Goal: Transaction & Acquisition: Purchase product/service

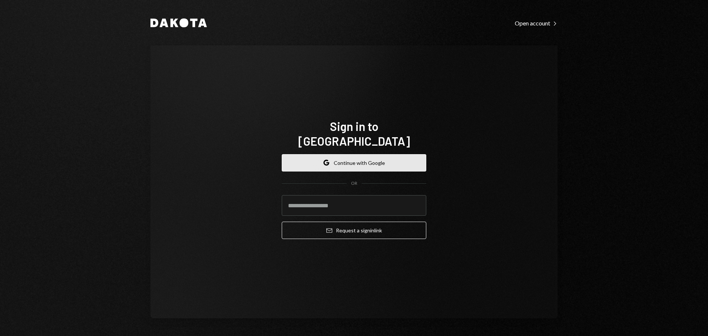
click at [381, 157] on button "Google Continue with Google" at bounding box center [354, 162] width 145 height 17
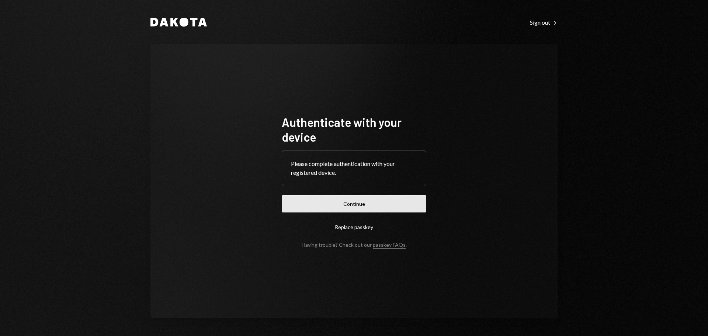
click at [367, 203] on button "Continue" at bounding box center [354, 203] width 145 height 17
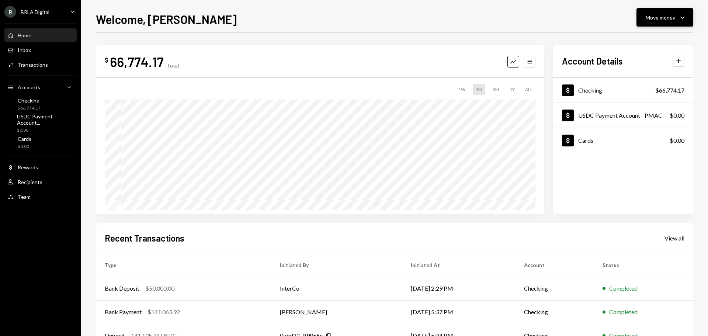
click at [657, 19] on div "Move money" at bounding box center [661, 18] width 30 height 8
click at [639, 55] on div "Transfer" at bounding box center [659, 56] width 54 height 8
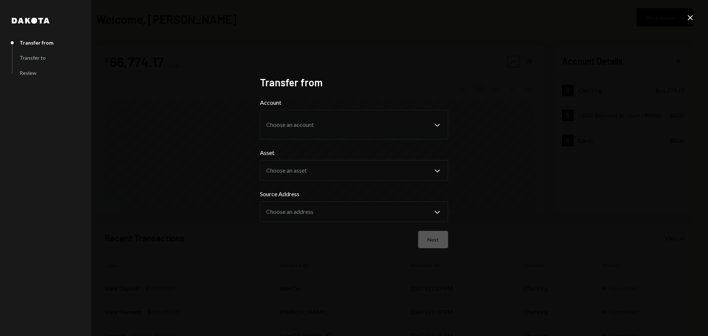
click at [686, 18] on div "Dakota Transfer from Transfer to Review Transfer from Account Choose an account…" at bounding box center [354, 168] width 708 height 336
click at [694, 18] on icon "Close" at bounding box center [690, 17] width 9 height 9
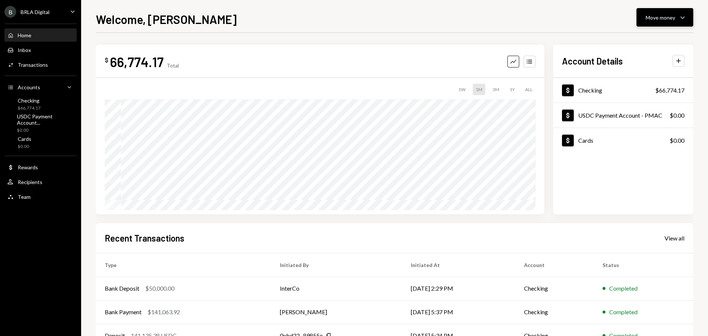
click at [668, 21] on div "Move money Caret Down" at bounding box center [665, 17] width 38 height 9
click at [644, 97] on div "Swap stablecoins" at bounding box center [659, 96] width 54 height 8
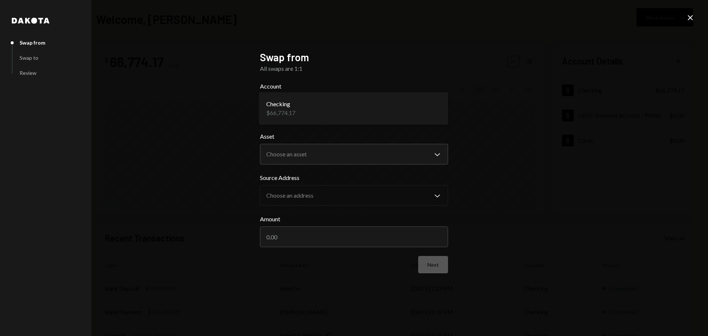
click at [310, 110] on body "**********" at bounding box center [354, 168] width 708 height 336
click at [574, 127] on div "**********" at bounding box center [354, 168] width 708 height 336
click at [374, 163] on body "**********" at bounding box center [354, 168] width 708 height 336
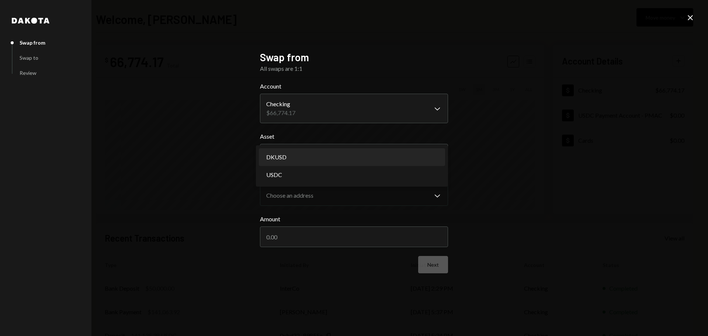
select select "*****"
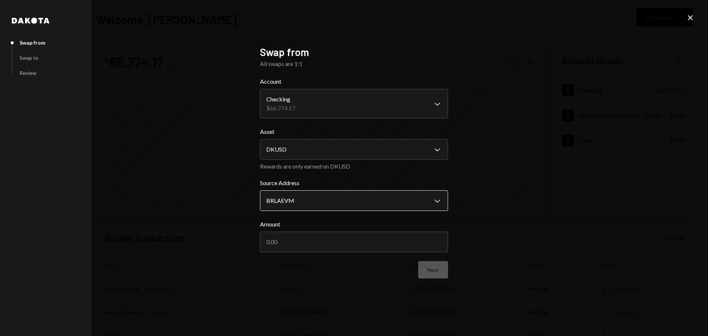
click at [337, 199] on body "**********" at bounding box center [354, 168] width 708 height 336
click at [313, 239] on input "Amount" at bounding box center [354, 242] width 188 height 21
click at [318, 200] on body "**********" at bounding box center [354, 168] width 708 height 336
click at [300, 243] on input "Amount" at bounding box center [354, 242] width 188 height 21
type input "50000"
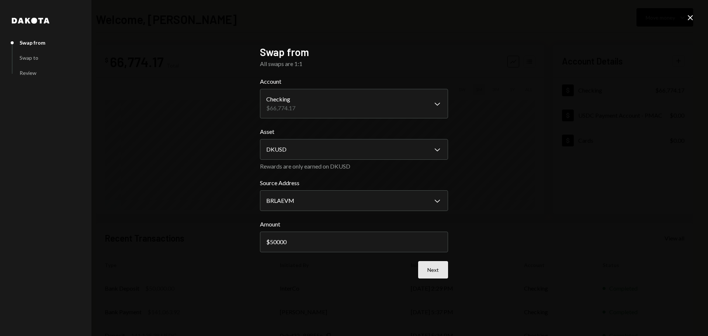
click at [433, 271] on button "Next" at bounding box center [433, 269] width 30 height 17
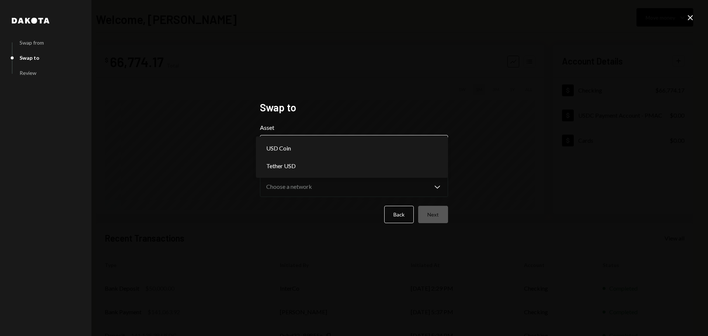
click at [289, 144] on body "**********" at bounding box center [354, 168] width 708 height 336
select select "****"
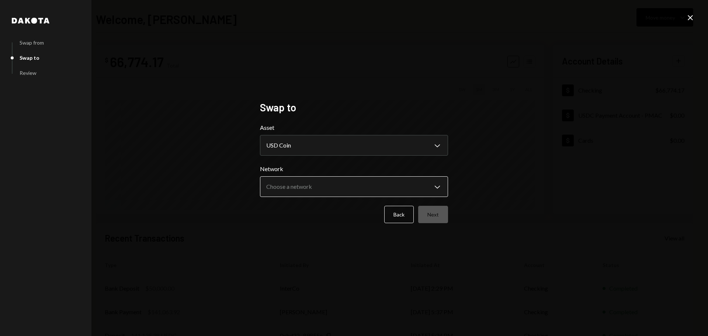
click at [294, 183] on body "**********" at bounding box center [354, 168] width 708 height 336
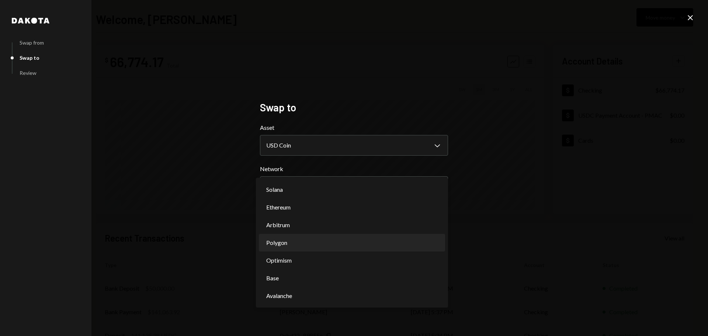
select select "**********"
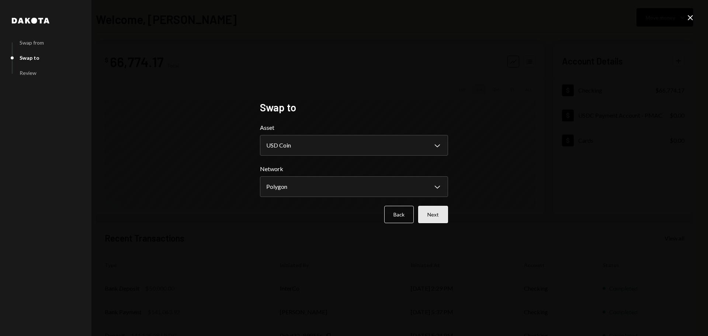
click at [436, 216] on button "Next" at bounding box center [433, 214] width 30 height 17
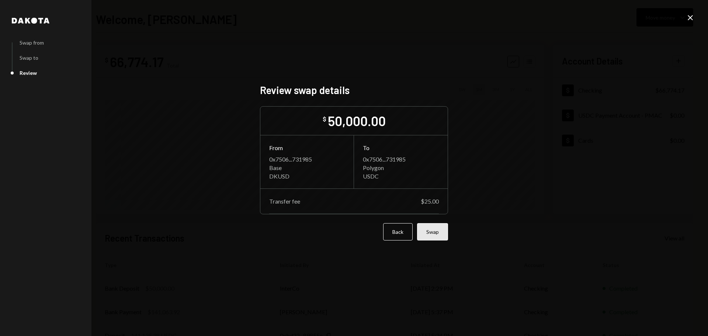
click at [431, 231] on button "Swap" at bounding box center [432, 231] width 31 height 17
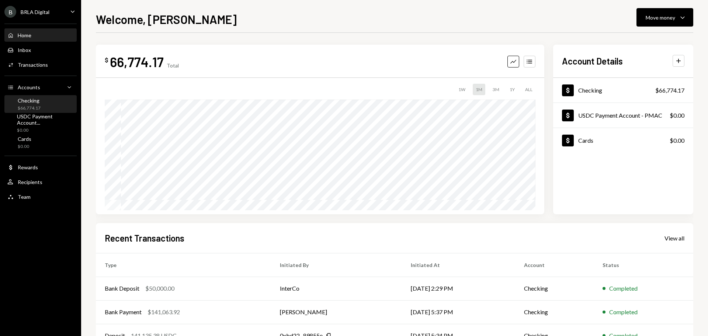
click at [31, 103] on div "Checking" at bounding box center [29, 100] width 23 height 6
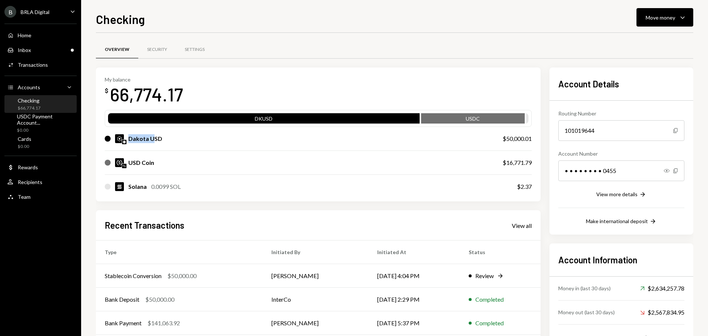
drag, startPoint x: 135, startPoint y: 137, endPoint x: 158, endPoint y: 137, distance: 22.9
click at [158, 137] on div "Dakota USD" at bounding box center [145, 138] width 34 height 9
click at [167, 137] on div "Dakota USD" at bounding box center [296, 138] width 383 height 9
click at [148, 136] on div "Dakota USD" at bounding box center [145, 138] width 34 height 9
click at [188, 141] on div "Dakota USD" at bounding box center [296, 138] width 383 height 9
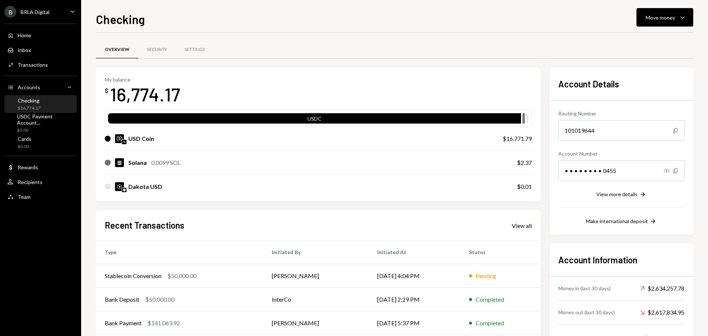
click at [408, 44] on div "Overview Security Settings" at bounding box center [395, 49] width 598 height 19
click at [241, 141] on div "USD Coin" at bounding box center [296, 138] width 383 height 9
click at [134, 136] on div "USD Coin" at bounding box center [141, 138] width 26 height 9
click at [654, 20] on div "Move money" at bounding box center [661, 18] width 30 height 8
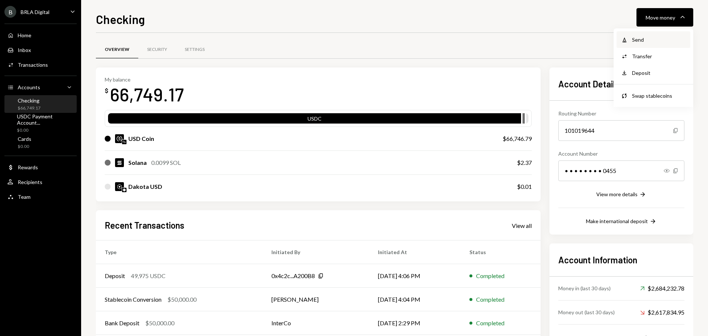
click at [642, 43] on div "Send" at bounding box center [659, 40] width 54 height 8
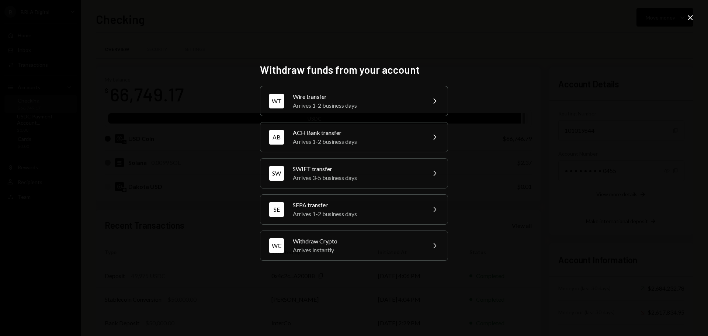
click at [692, 18] on icon "Close" at bounding box center [690, 17] width 9 height 9
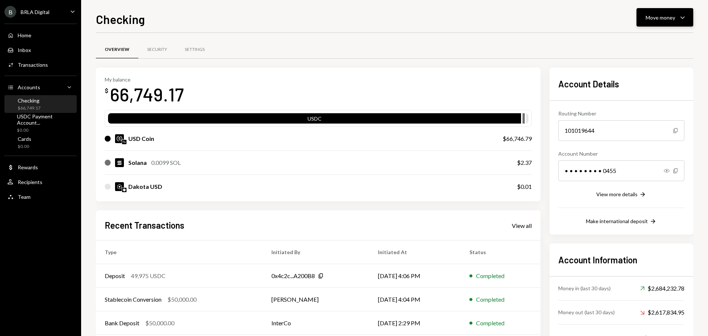
click at [661, 25] on button "Move money Caret Down" at bounding box center [665, 17] width 57 height 18
click at [649, 57] on div "Transfer" at bounding box center [659, 56] width 54 height 8
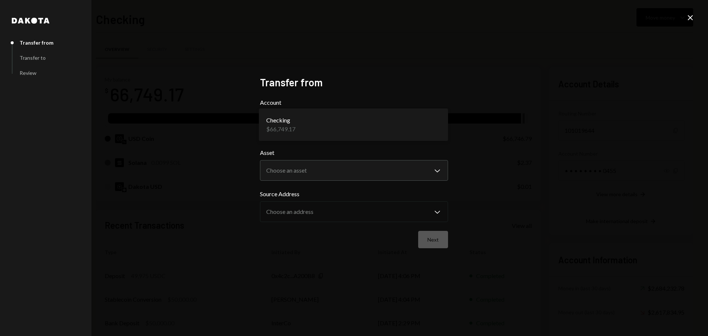
click at [433, 125] on body "B BRLA Digital Caret Down Home Home Inbox Inbox Activities Transactions Account…" at bounding box center [354, 168] width 708 height 336
click at [395, 128] on body "B BRLA Digital Caret Down Home Home Inbox Inbox Activities Transactions Account…" at bounding box center [354, 168] width 708 height 336
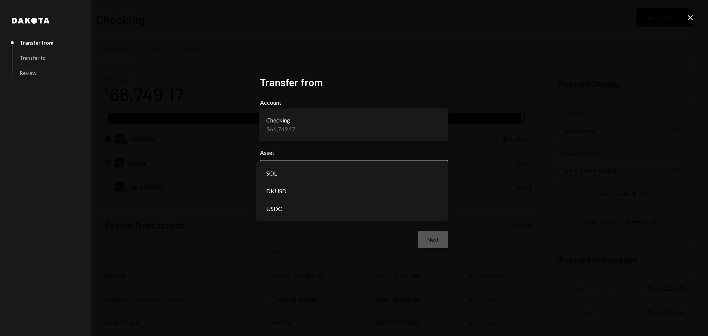
click at [370, 170] on body "B BRLA Digital Caret Down Home Home Inbox Inbox Activities Transactions Account…" at bounding box center [354, 168] width 708 height 336
select select "****"
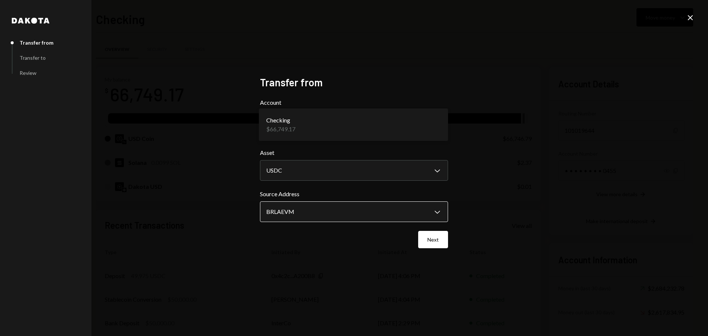
click at [337, 211] on body "B BRLA Digital Caret Down Home Home Inbox Inbox Activities Transactions Account…" at bounding box center [354, 168] width 708 height 336
click at [423, 236] on button "Next" at bounding box center [433, 239] width 30 height 17
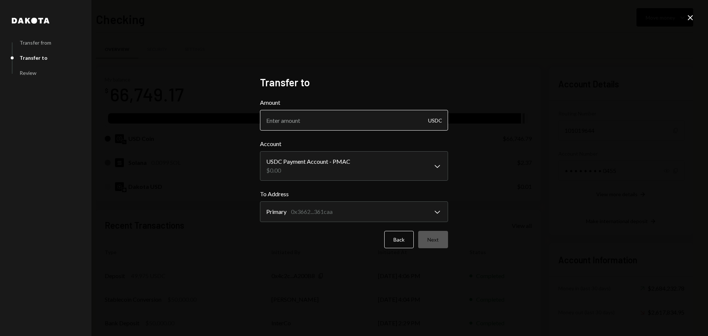
click at [286, 121] on input "Amount" at bounding box center [354, 120] width 188 height 21
type input "49900"
click at [332, 160] on body "B BRLA Digital Caret Down Home Home Inbox Inbox Activities Transactions Account…" at bounding box center [354, 168] width 708 height 336
click at [439, 166] on body "B BRLA Digital Caret Down Home Home Inbox Inbox Activities Transactions Account…" at bounding box center [354, 168] width 708 height 336
click at [375, 209] on body "B BRLA Digital Caret Down Home Home Inbox Inbox Activities Transactions Account…" at bounding box center [354, 168] width 708 height 336
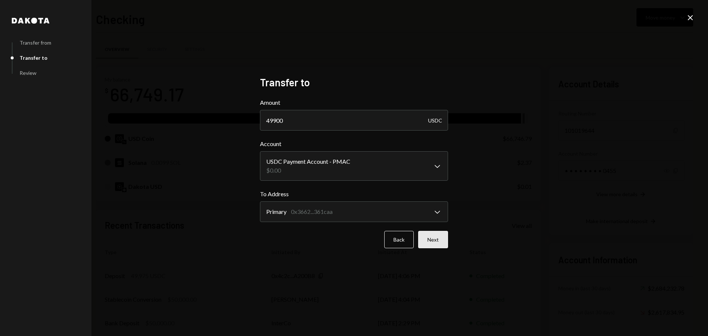
click at [434, 236] on button "Next" at bounding box center [433, 239] width 30 height 17
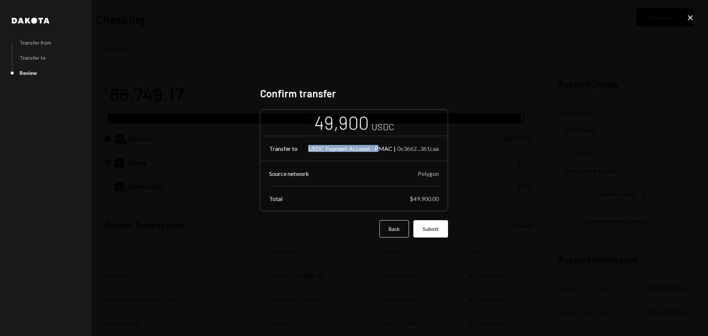
drag, startPoint x: 309, startPoint y: 149, endPoint x: 383, endPoint y: 149, distance: 74.1
click at [383, 149] on div "USDC Payment Account - PMAC" at bounding box center [350, 148] width 84 height 7
click at [385, 149] on div "USDC Payment Account - PMAC" at bounding box center [350, 148] width 84 height 7
click at [392, 230] on button "Back" at bounding box center [395, 228] width 30 height 17
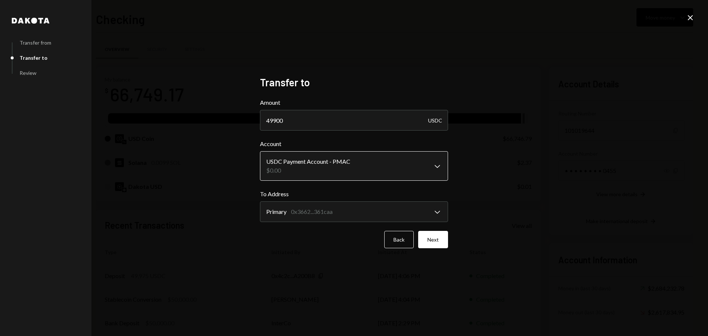
click at [379, 168] on body "B BRLA Digital Caret Down Home Home Inbox Inbox Activities Transactions Account…" at bounding box center [354, 168] width 708 height 336
click at [391, 238] on button "Back" at bounding box center [399, 239] width 30 height 17
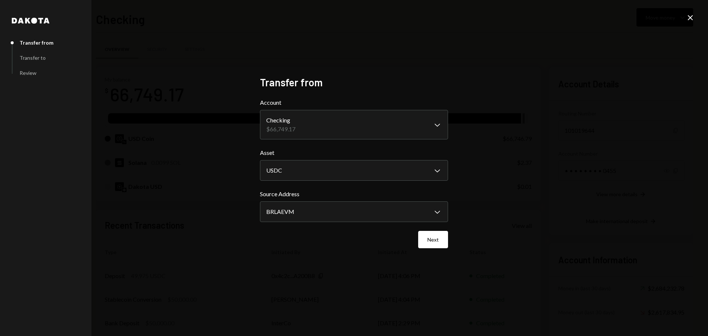
click at [583, 110] on div "**********" at bounding box center [354, 168] width 708 height 336
click at [696, 14] on div "**********" at bounding box center [354, 168] width 708 height 336
click at [689, 17] on icon at bounding box center [690, 17] width 5 height 5
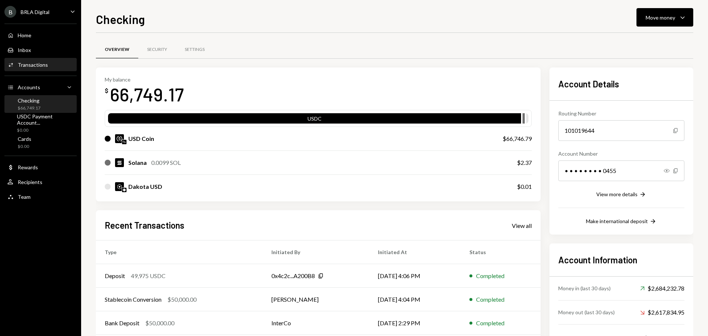
click at [35, 63] on div "Transactions" at bounding box center [33, 65] width 30 height 6
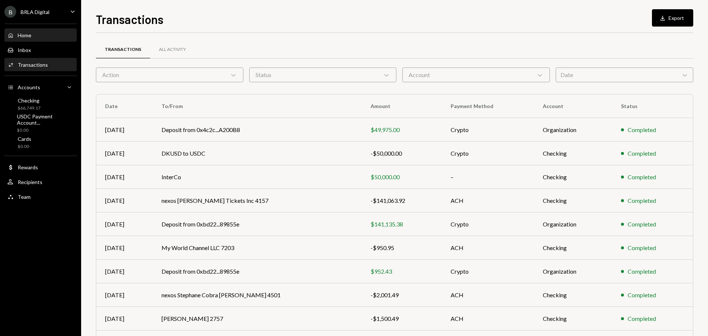
click at [28, 33] on div "Home" at bounding box center [25, 35] width 14 height 6
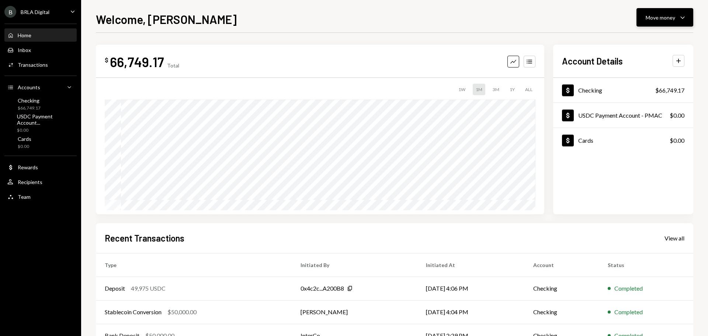
click at [682, 10] on button "Move money Caret Down" at bounding box center [665, 17] width 57 height 18
click at [639, 43] on div "Send" at bounding box center [659, 40] width 54 height 8
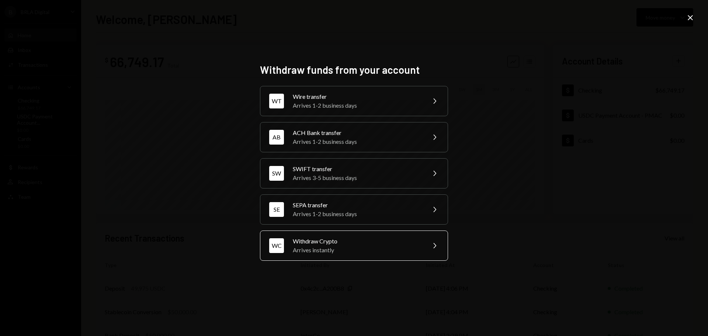
click at [340, 246] on div "Arrives instantly" at bounding box center [357, 250] width 128 height 9
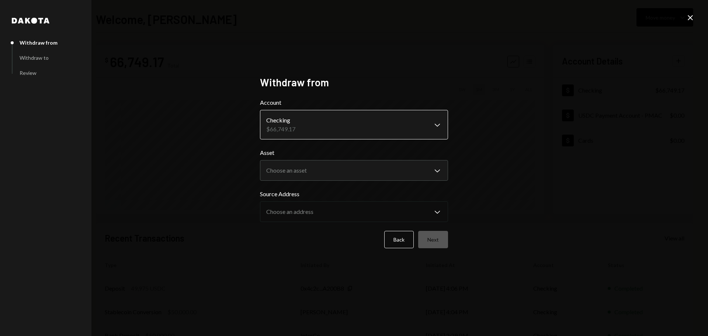
click at [300, 128] on body "**********" at bounding box center [354, 168] width 708 height 336
click at [306, 174] on body "**********" at bounding box center [354, 168] width 708 height 336
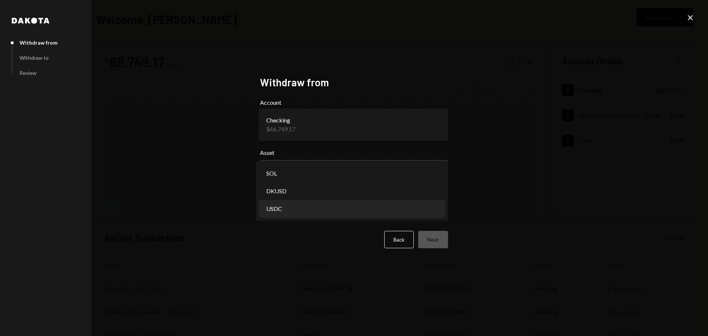
select select "****"
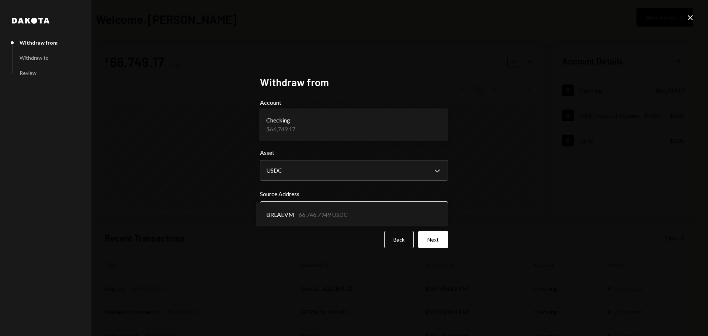
click at [319, 212] on body "**********" at bounding box center [354, 168] width 708 height 336
click at [438, 240] on button "Next" at bounding box center [433, 239] width 30 height 17
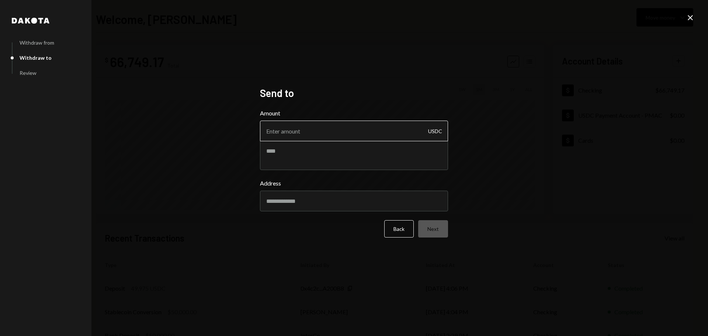
click at [315, 134] on input "Amount" at bounding box center [354, 131] width 188 height 21
type input "49900"
click at [324, 158] on textarea at bounding box center [354, 156] width 188 height 30
click at [326, 204] on input "Address" at bounding box center [354, 201] width 188 height 21
paste input "**********"
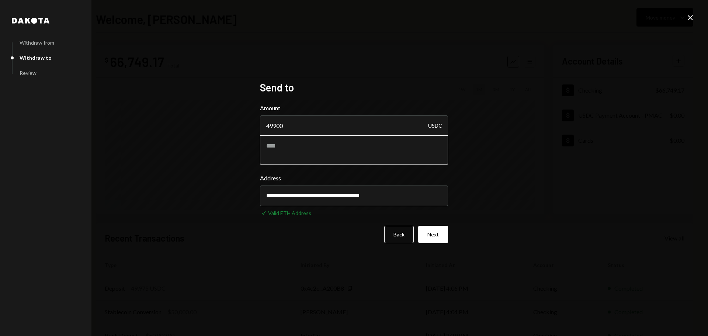
type input "**********"
click at [315, 144] on textarea at bounding box center [354, 150] width 188 height 30
click at [335, 154] on textarea at bounding box center [354, 150] width 188 height 30
paste textarea "**********"
type textarea "**********"
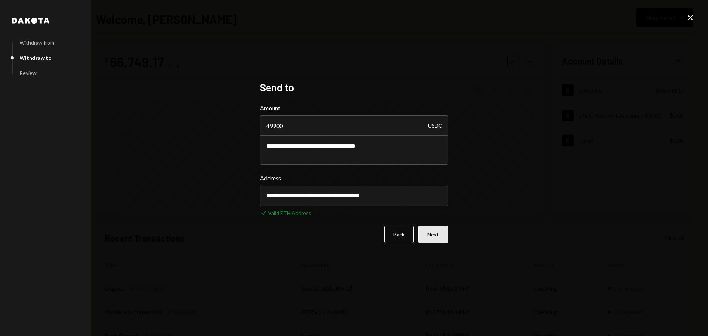
click at [438, 235] on button "Next" at bounding box center [433, 234] width 30 height 17
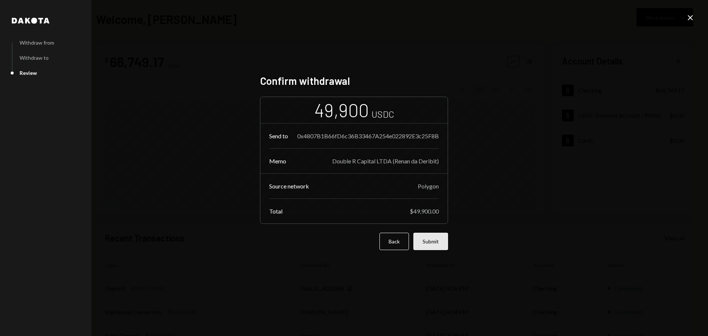
click at [431, 248] on button "Submit" at bounding box center [431, 241] width 35 height 17
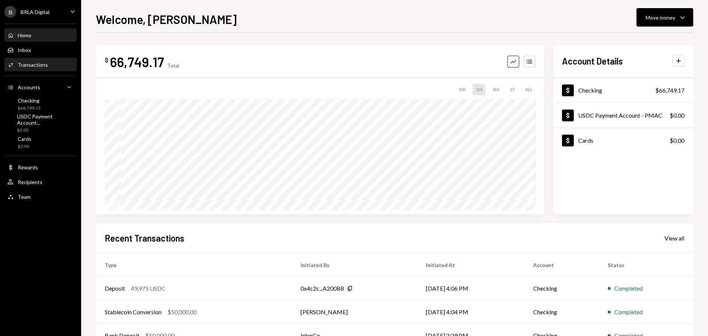
click at [27, 63] on div "Transactions" at bounding box center [33, 65] width 30 height 6
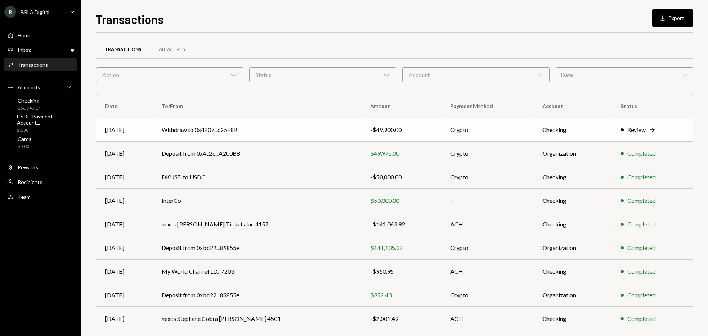
click at [242, 127] on td "Withdraw to 0x4807...c25F8B" at bounding box center [257, 130] width 209 height 24
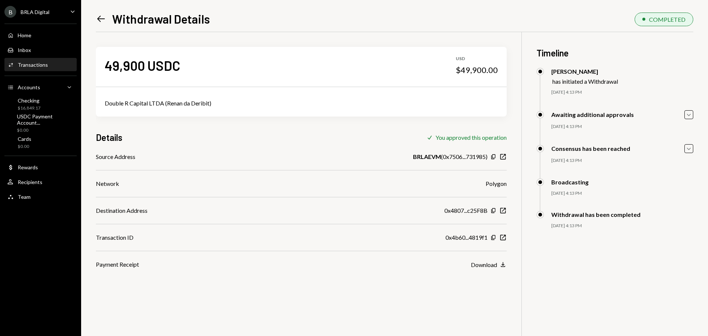
click at [26, 67] on div "Transactions" at bounding box center [33, 65] width 30 height 6
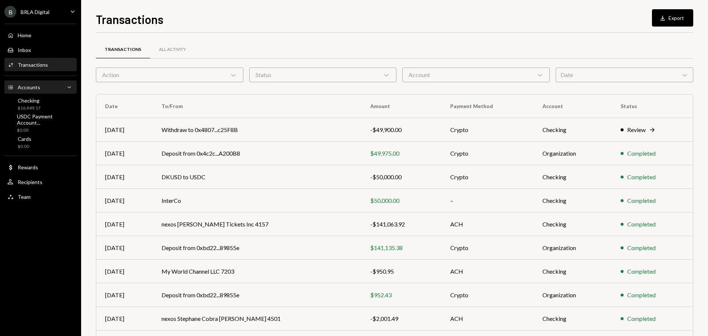
click at [35, 86] on div "Accounts" at bounding box center [29, 87] width 23 height 6
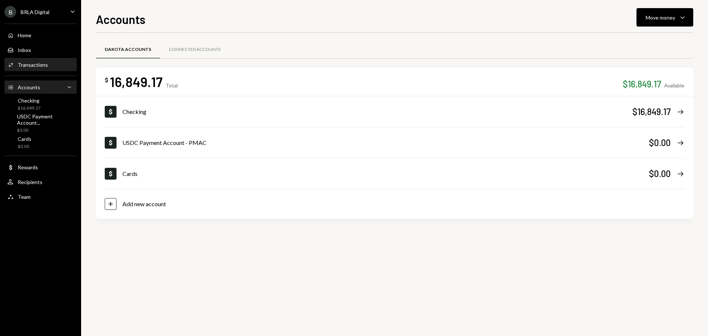
click at [36, 67] on div "Transactions" at bounding box center [33, 65] width 30 height 6
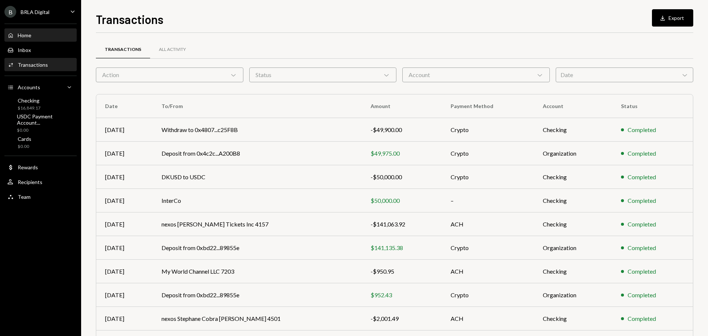
click at [27, 36] on div "Home" at bounding box center [25, 35] width 14 height 6
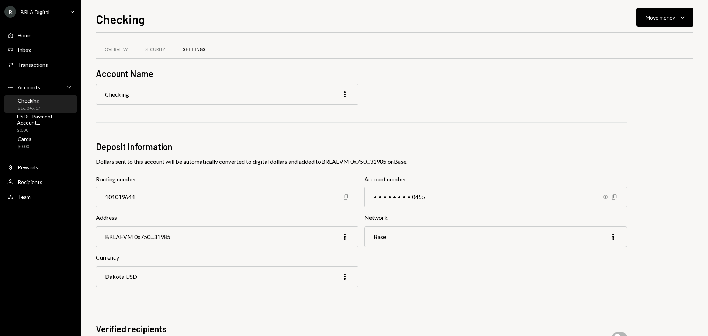
click at [181, 93] on div "Checking More" at bounding box center [227, 94] width 263 height 21
click at [159, 47] on div "Security" at bounding box center [155, 49] width 20 height 6
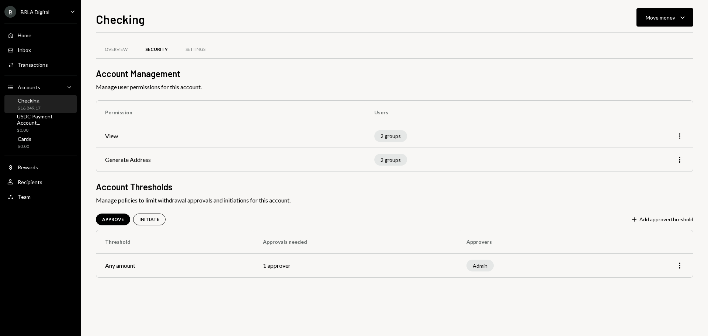
click at [678, 135] on icon "More" at bounding box center [679, 136] width 9 height 9
click at [664, 152] on div "Edit" at bounding box center [662, 151] width 37 height 13
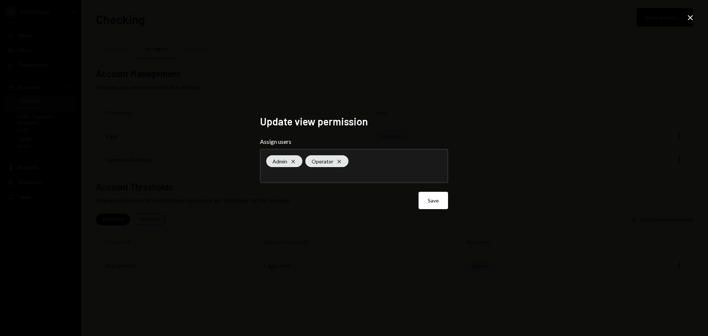
click at [688, 15] on icon "Close" at bounding box center [690, 17] width 9 height 9
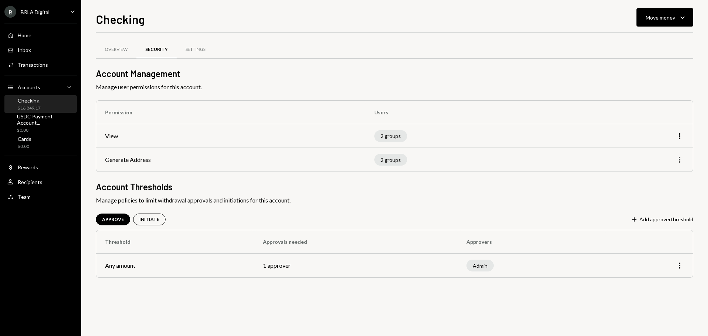
click at [681, 159] on icon "More" at bounding box center [679, 159] width 9 height 9
click at [654, 174] on div "Edit" at bounding box center [662, 175] width 37 height 13
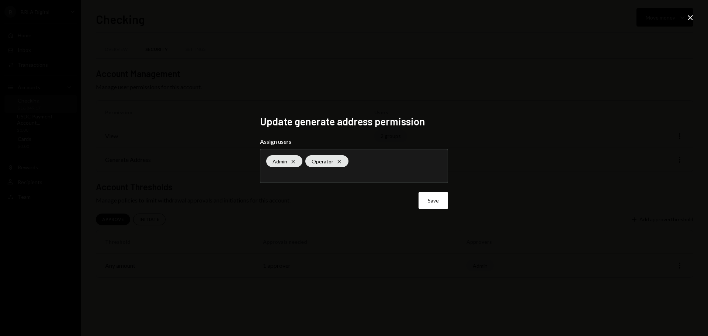
click at [689, 20] on icon "Close" at bounding box center [690, 17] width 9 height 9
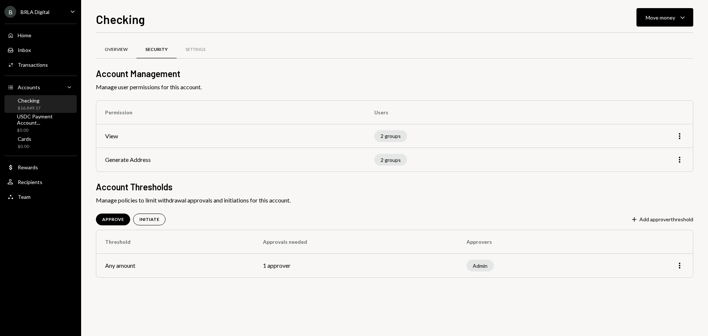
click at [111, 48] on div "Overview" at bounding box center [116, 49] width 23 height 6
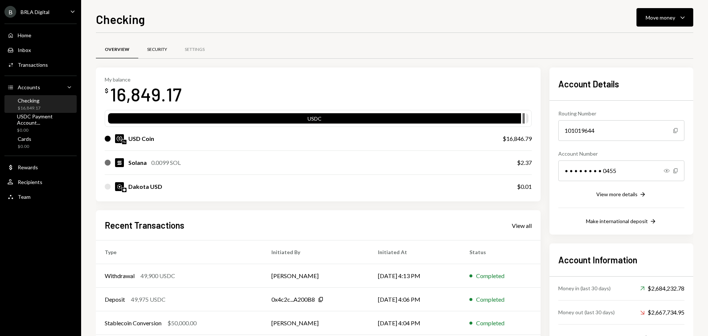
click at [159, 51] on div "Security" at bounding box center [157, 49] width 20 height 6
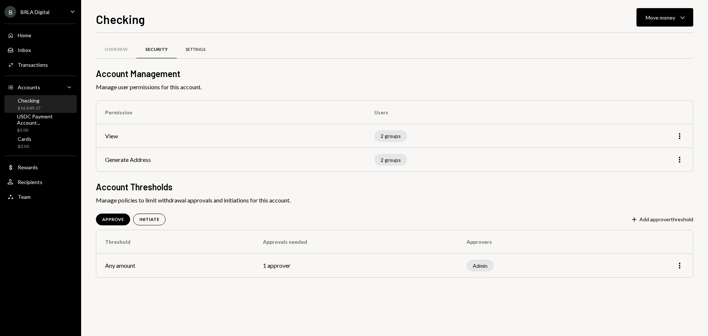
click at [195, 51] on div "Settings" at bounding box center [196, 49] width 20 height 6
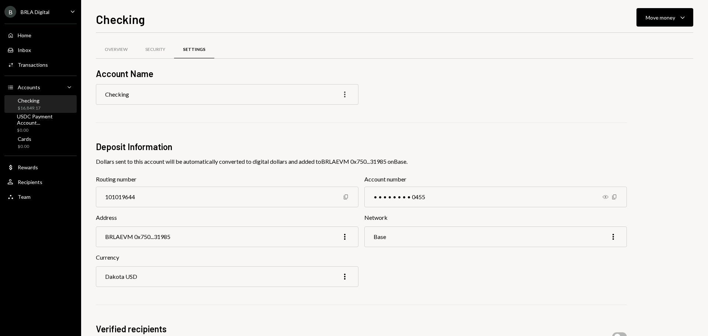
click at [345, 94] on icon "button" at bounding box center [344, 94] width 1 height 6
click at [220, 135] on div "Account Name Checking More Deposit Information Dollars sent to this account wil…" at bounding box center [361, 246] width 531 height 356
click at [25, 121] on div "USDC Payment Account..." at bounding box center [45, 119] width 57 height 13
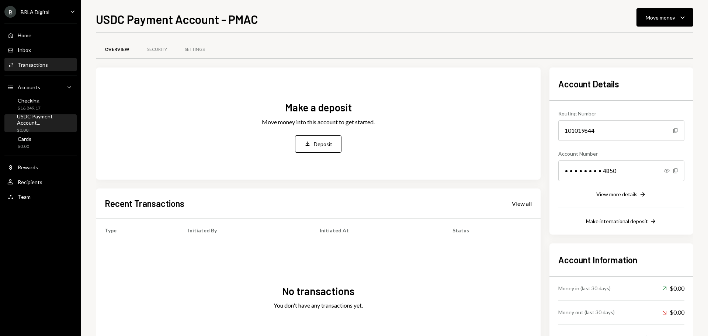
click at [33, 63] on div "Transactions" at bounding box center [33, 65] width 30 height 6
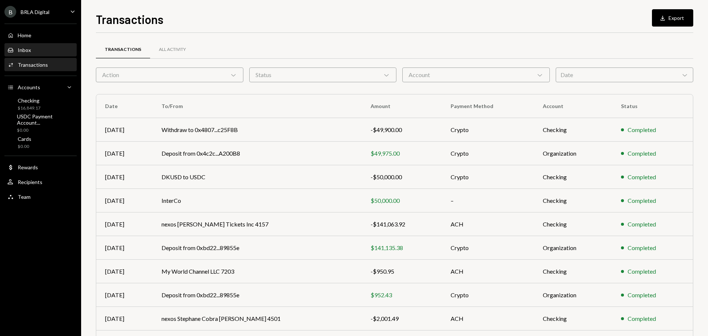
click at [33, 50] on div "Inbox Inbox" at bounding box center [40, 50] width 66 height 7
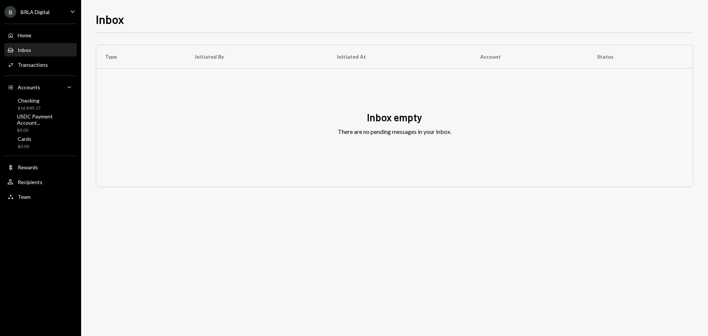
click at [38, 14] on div "BRLA Digital" at bounding box center [35, 12] width 29 height 6
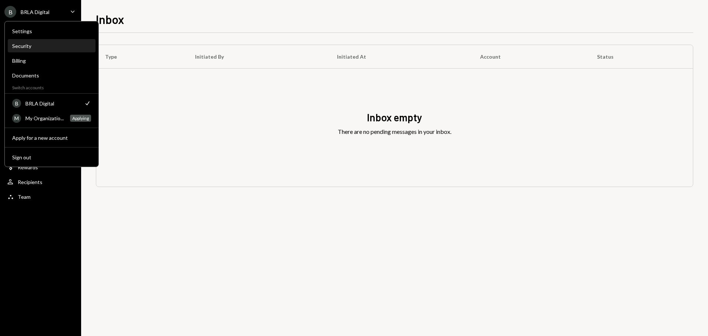
click at [21, 43] on div "Security" at bounding box center [51, 46] width 79 height 6
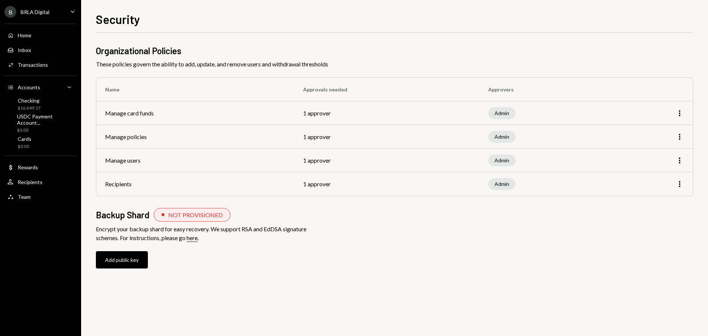
click at [76, 11] on icon "Caret Down" at bounding box center [73, 11] width 8 height 8
click at [110, 21] on h1 "Security" at bounding box center [118, 19] width 44 height 15
click at [292, 277] on div "Organizational Policies These policies govern the ability to add, update, and r…" at bounding box center [395, 164] width 598 height 239
